Goal: Task Accomplishment & Management: Manage account settings

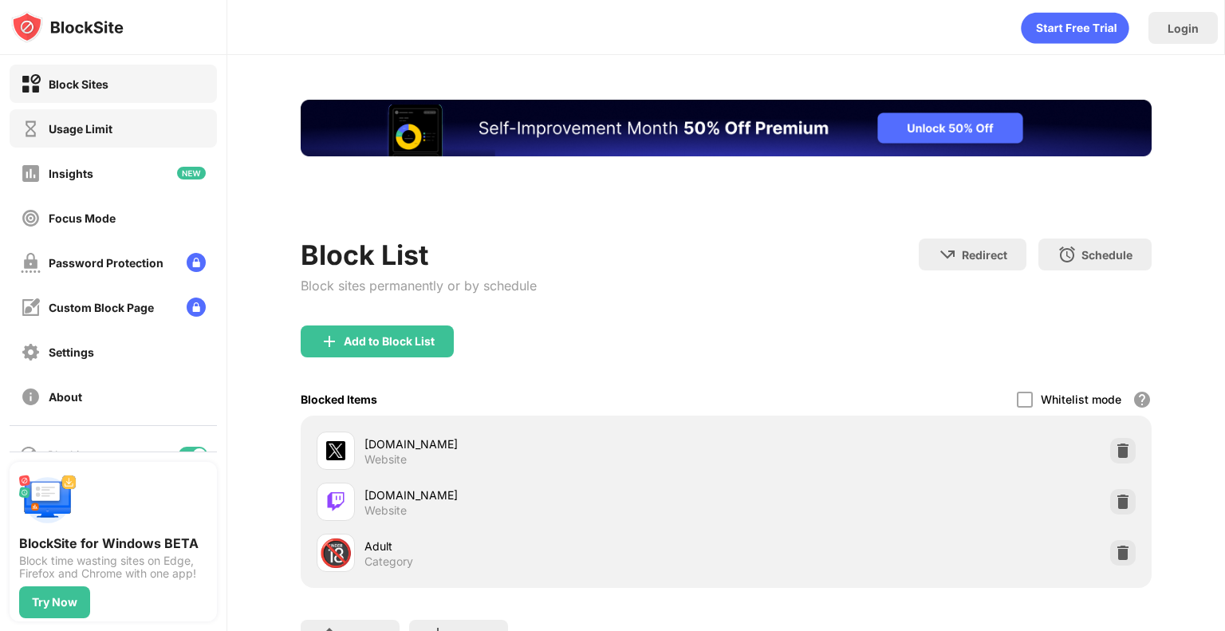
click at [101, 136] on div "Usage Limit" at bounding box center [113, 128] width 207 height 38
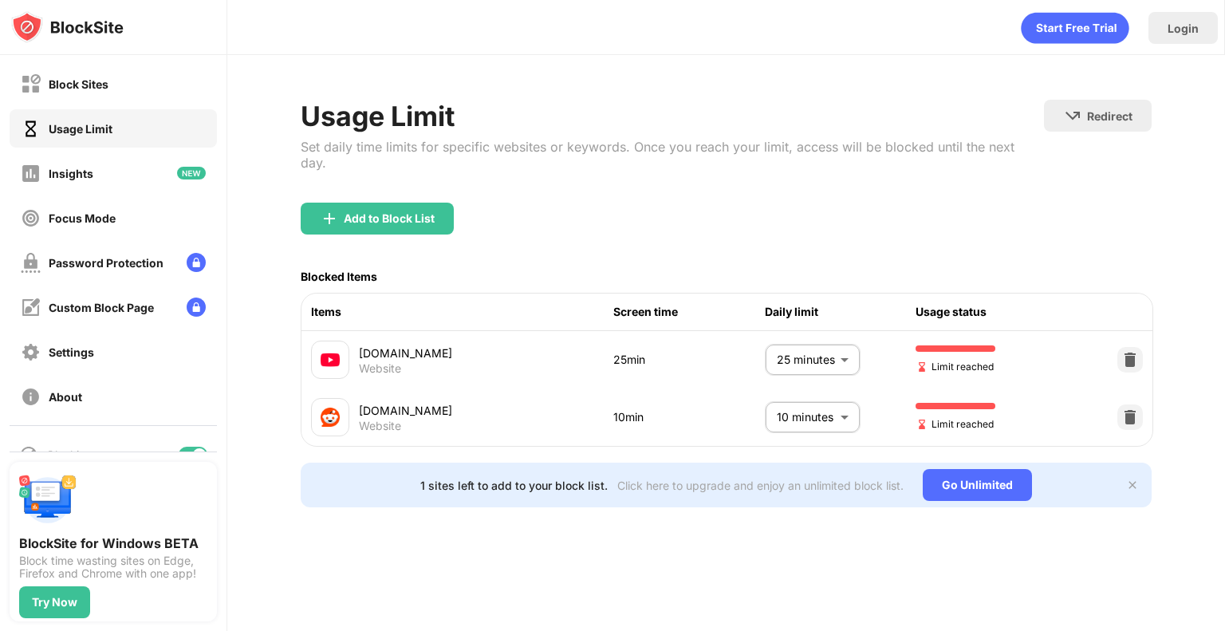
click at [826, 338] on body "Block Sites Usage Limit Insights Focus Mode Password Protection Custom Block Pa…" at bounding box center [612, 315] width 1225 height 631
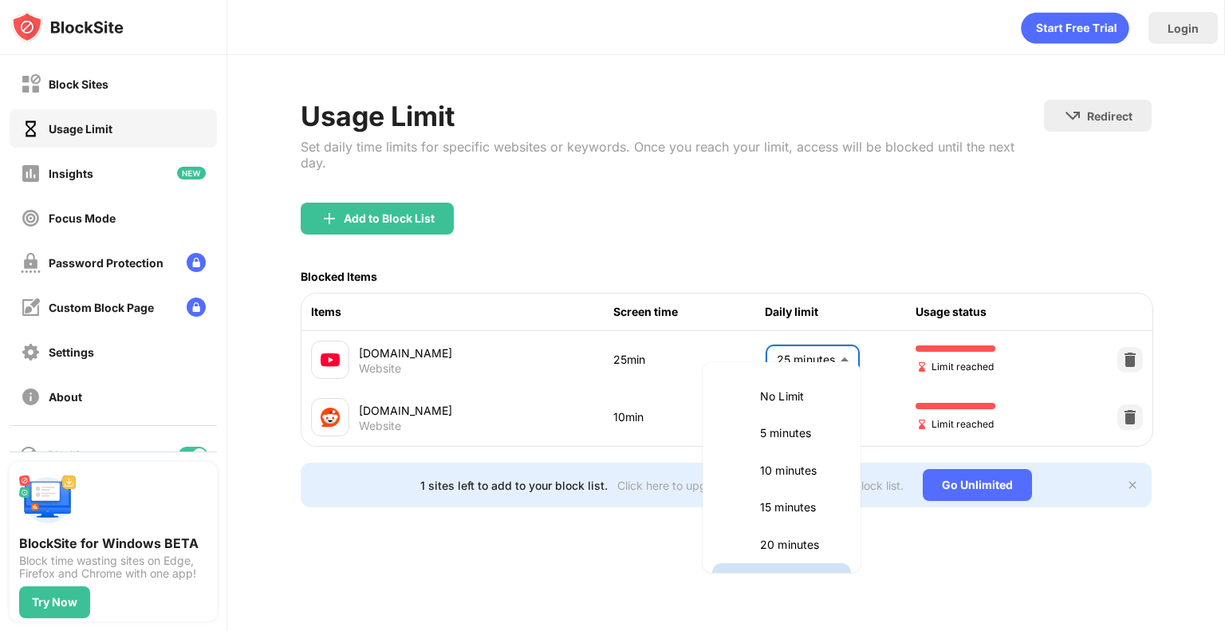
scroll to position [27, 0]
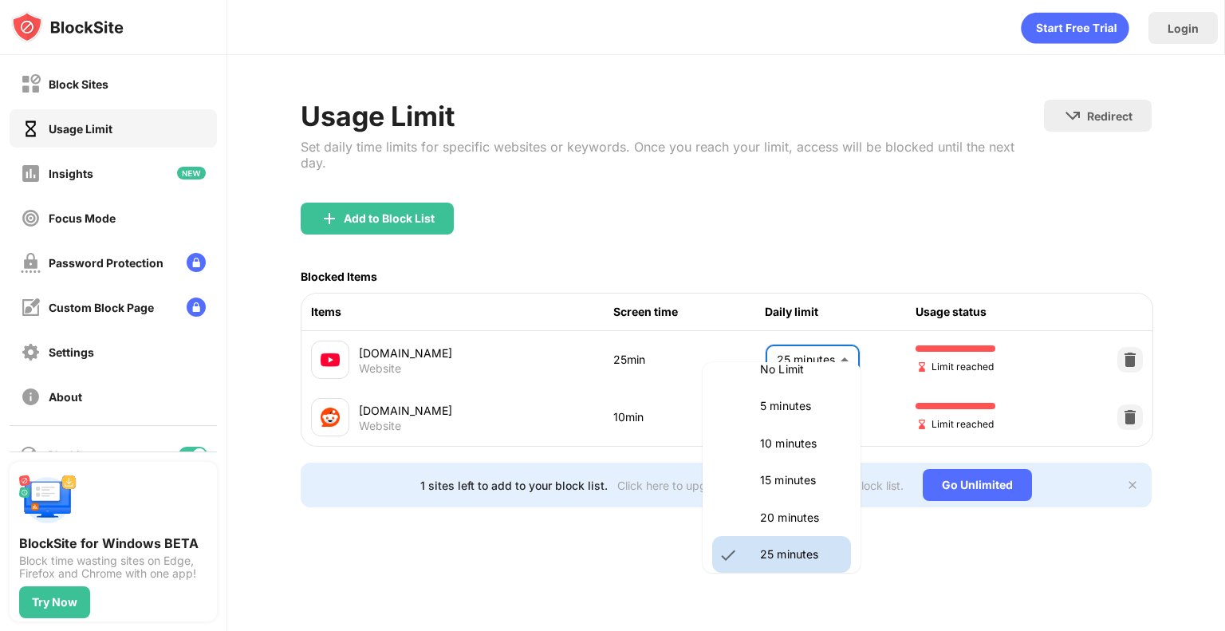
click at [799, 514] on p "20 minutes" at bounding box center [800, 518] width 81 height 18
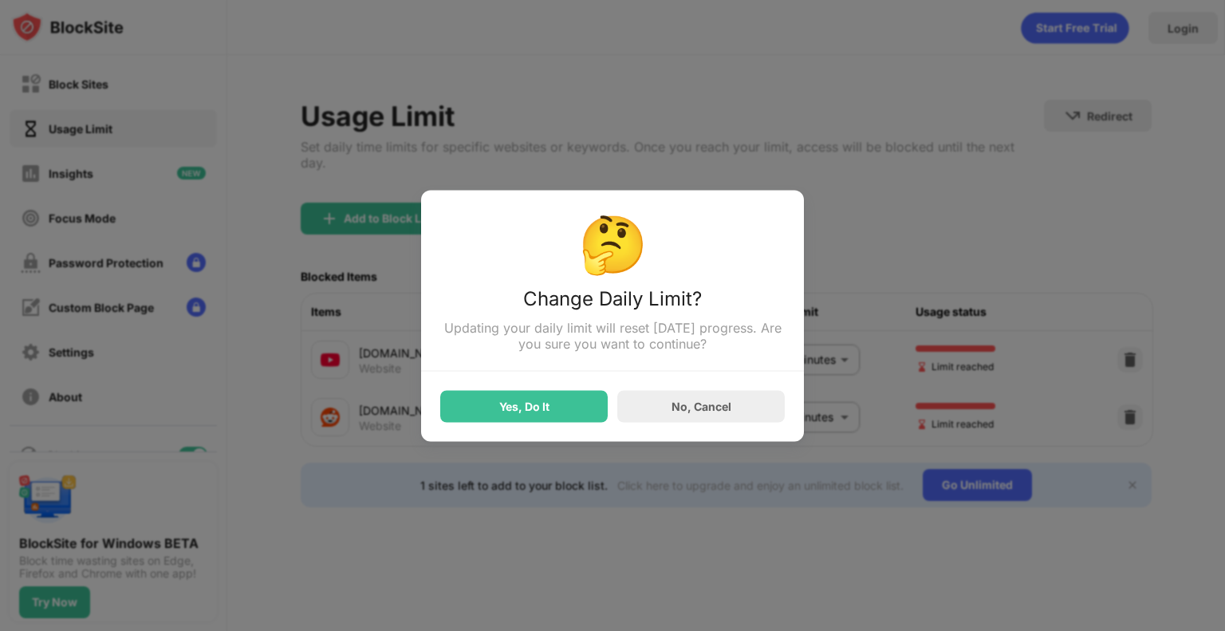
click at [606, 412] on div "Yes, Do It" at bounding box center [524, 406] width 168 height 32
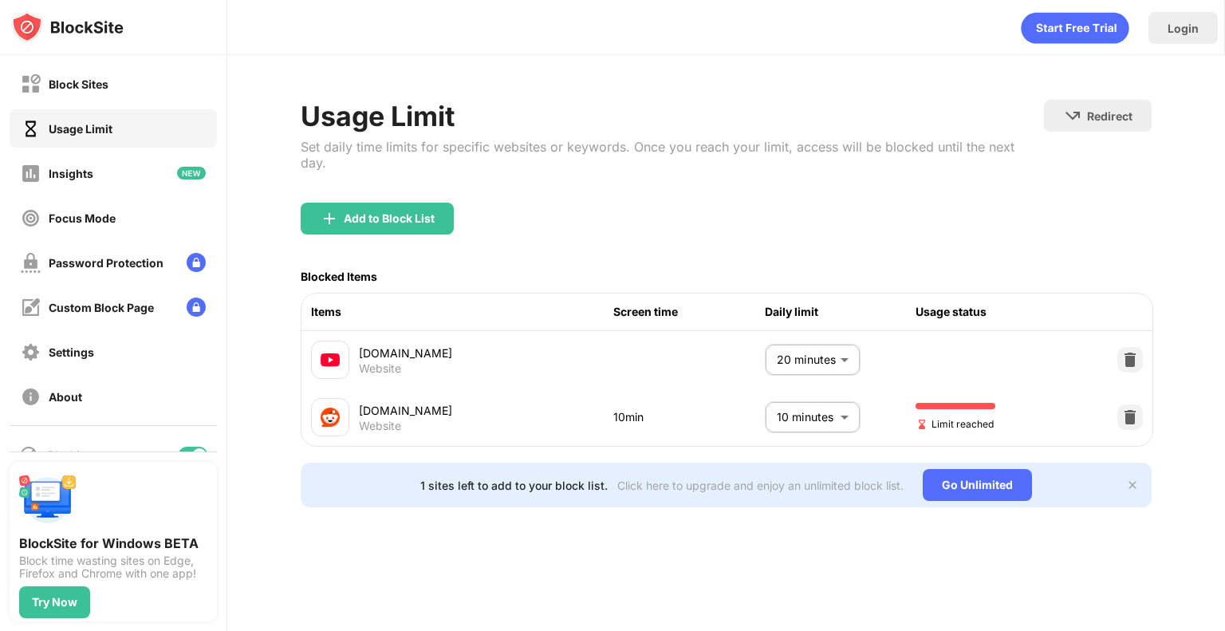
click at [578, 404] on div "Yes, Do It" at bounding box center [524, 406] width 168 height 32
click at [803, 336] on body "Block Sites Usage Limit Insights Focus Mode Password Protection Custom Block Pa…" at bounding box center [612, 315] width 1225 height 631
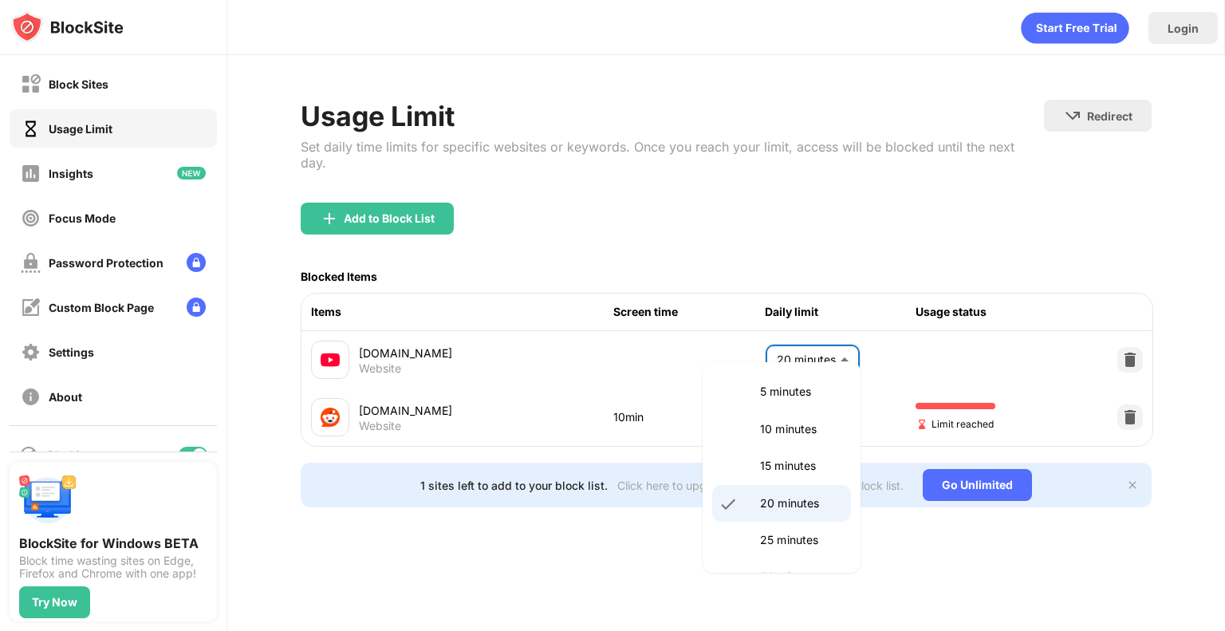
scroll to position [80, 0]
click at [779, 504] on p "25 minutes" at bounding box center [800, 502] width 81 height 18
type input "**"
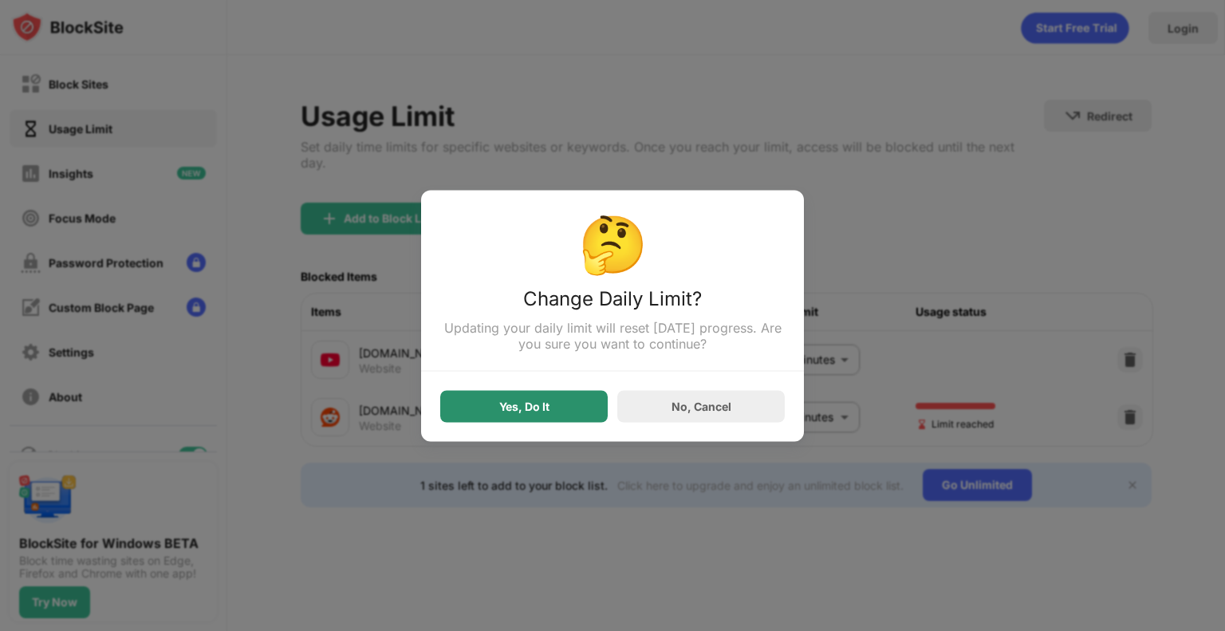
click at [565, 400] on div "Yes, Do It" at bounding box center [524, 406] width 168 height 32
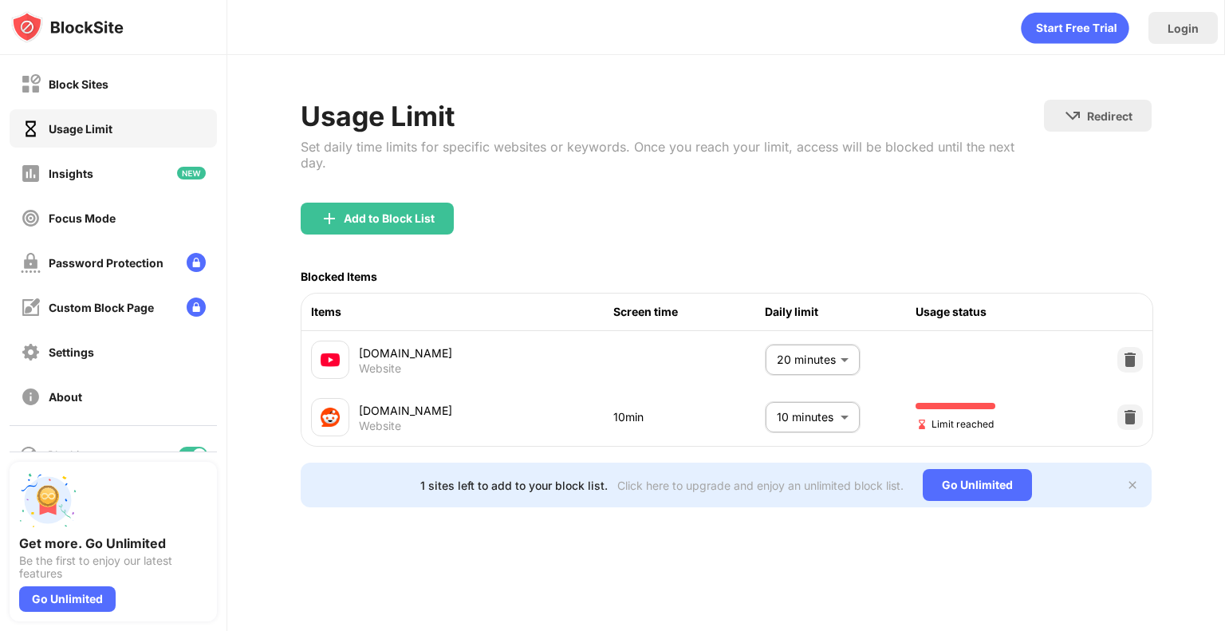
click at [810, 349] on body "Block Sites Usage Limit Insights Focus Mode Password Protection Custom Block Pa…" at bounding box center [612, 315] width 1225 height 631
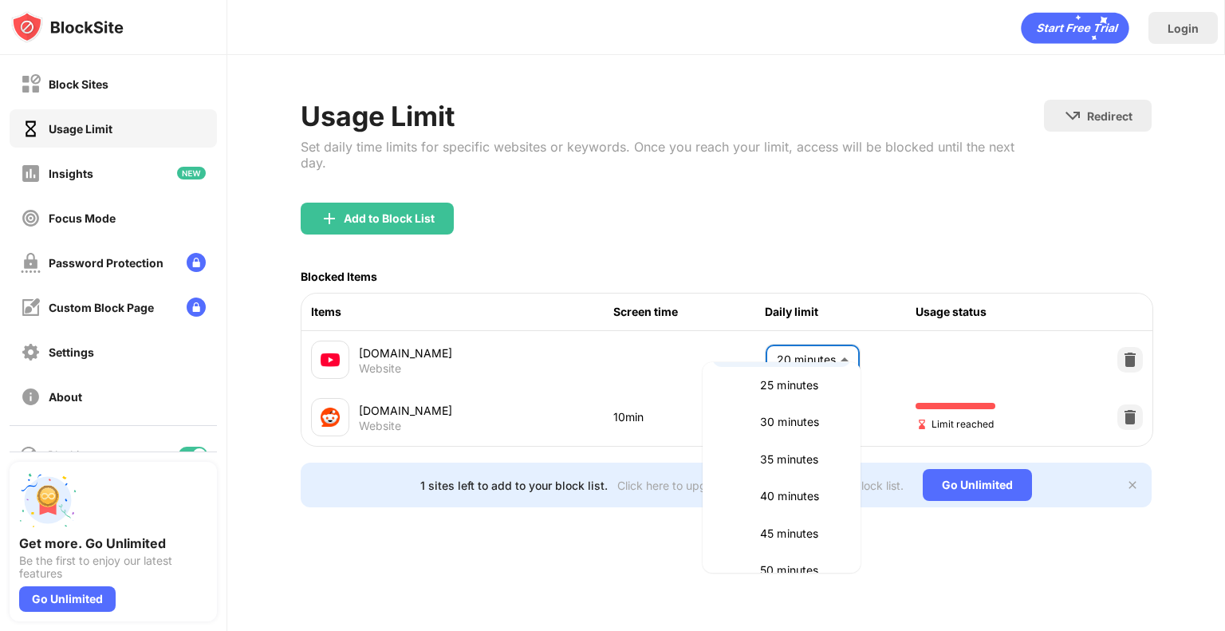
scroll to position [201, 0]
click at [786, 491] on p "40 minutes" at bounding box center [800, 492] width 81 height 18
type input "**"
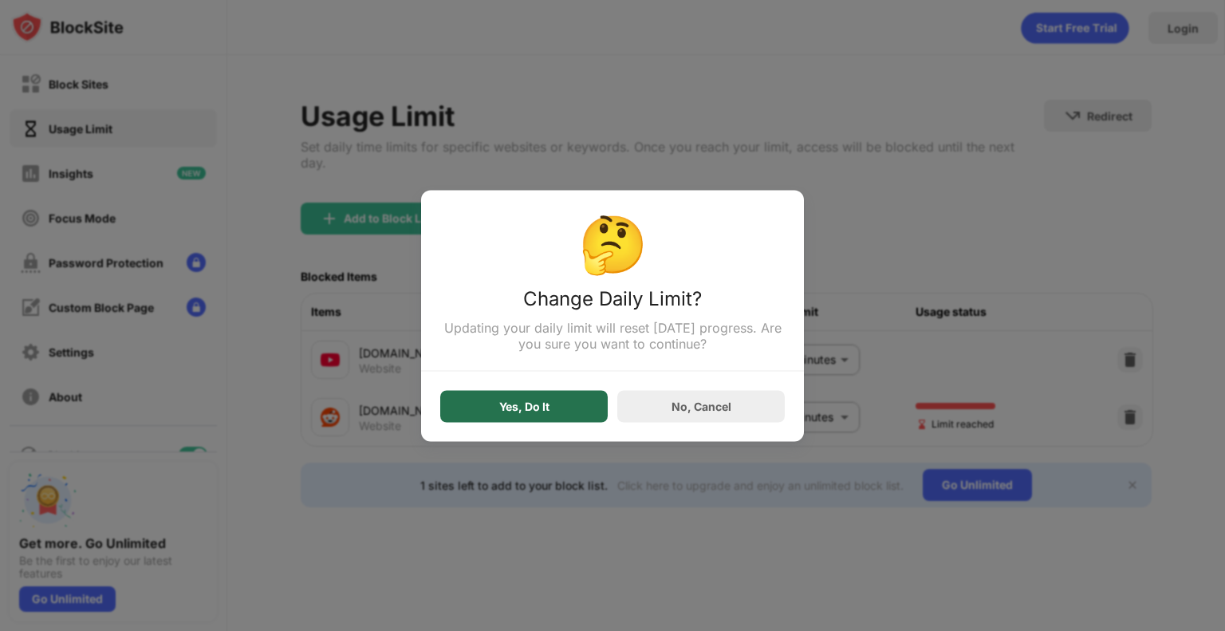
click at [498, 402] on div "Yes, Do It" at bounding box center [524, 406] width 168 height 32
